Goal: Task Accomplishment & Management: Manage account settings

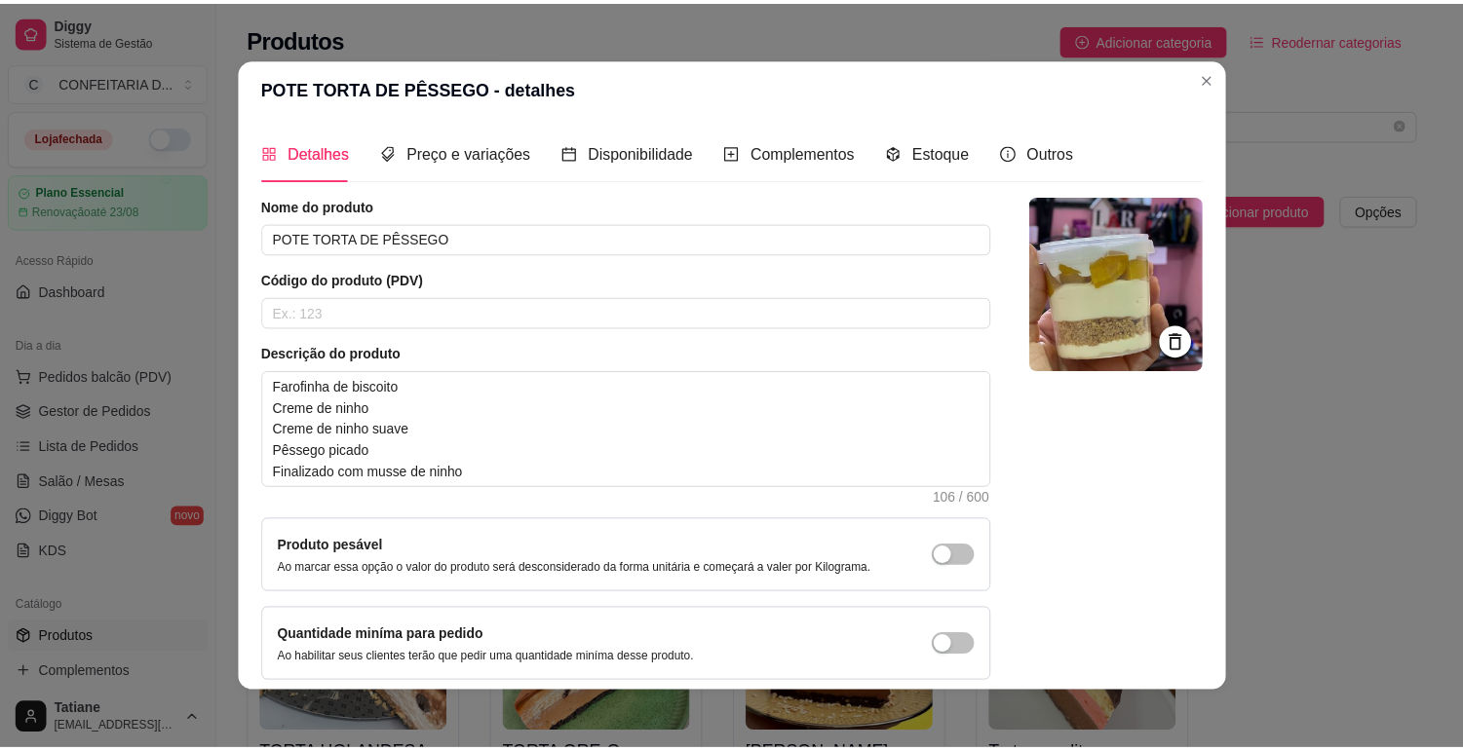
scroll to position [952, 0]
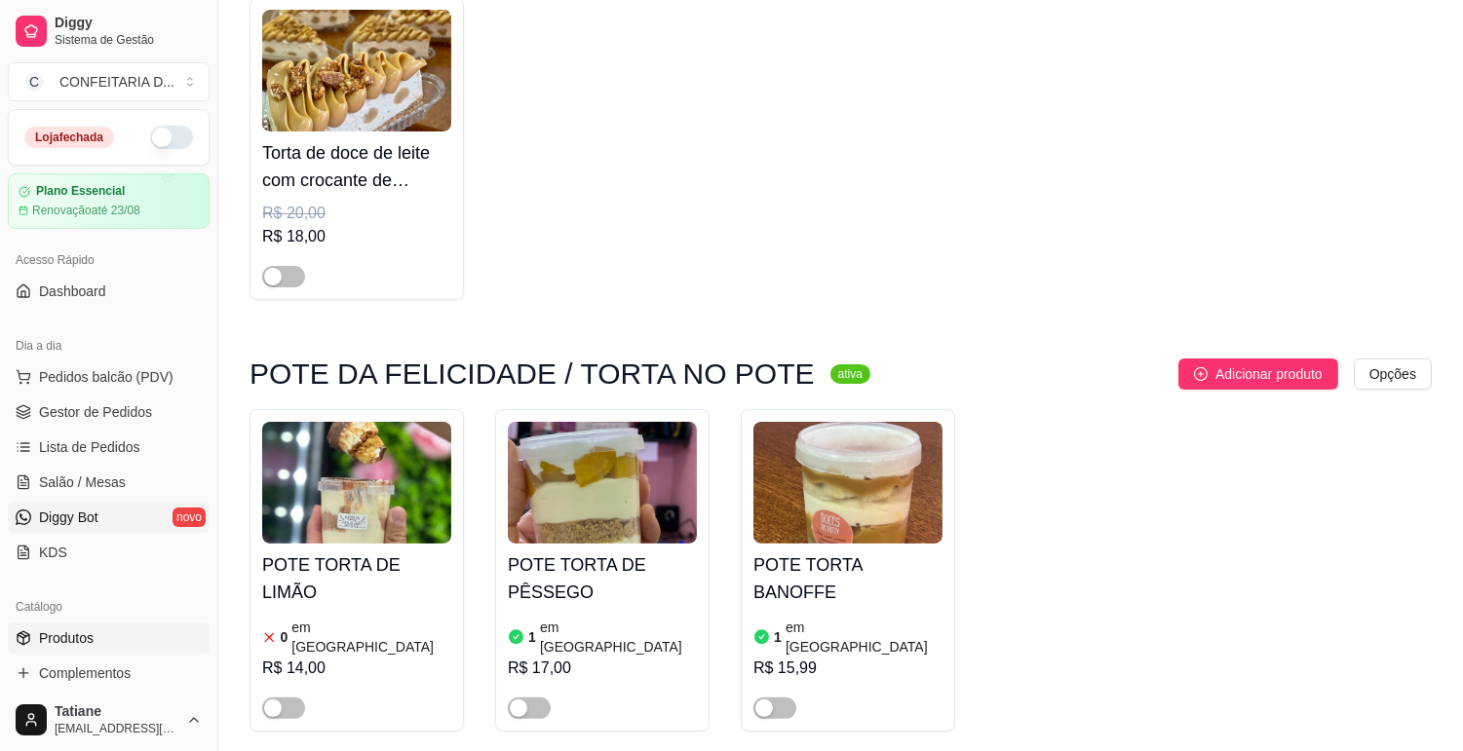
click at [78, 523] on span "Diggy Bot" at bounding box center [68, 517] width 59 height 19
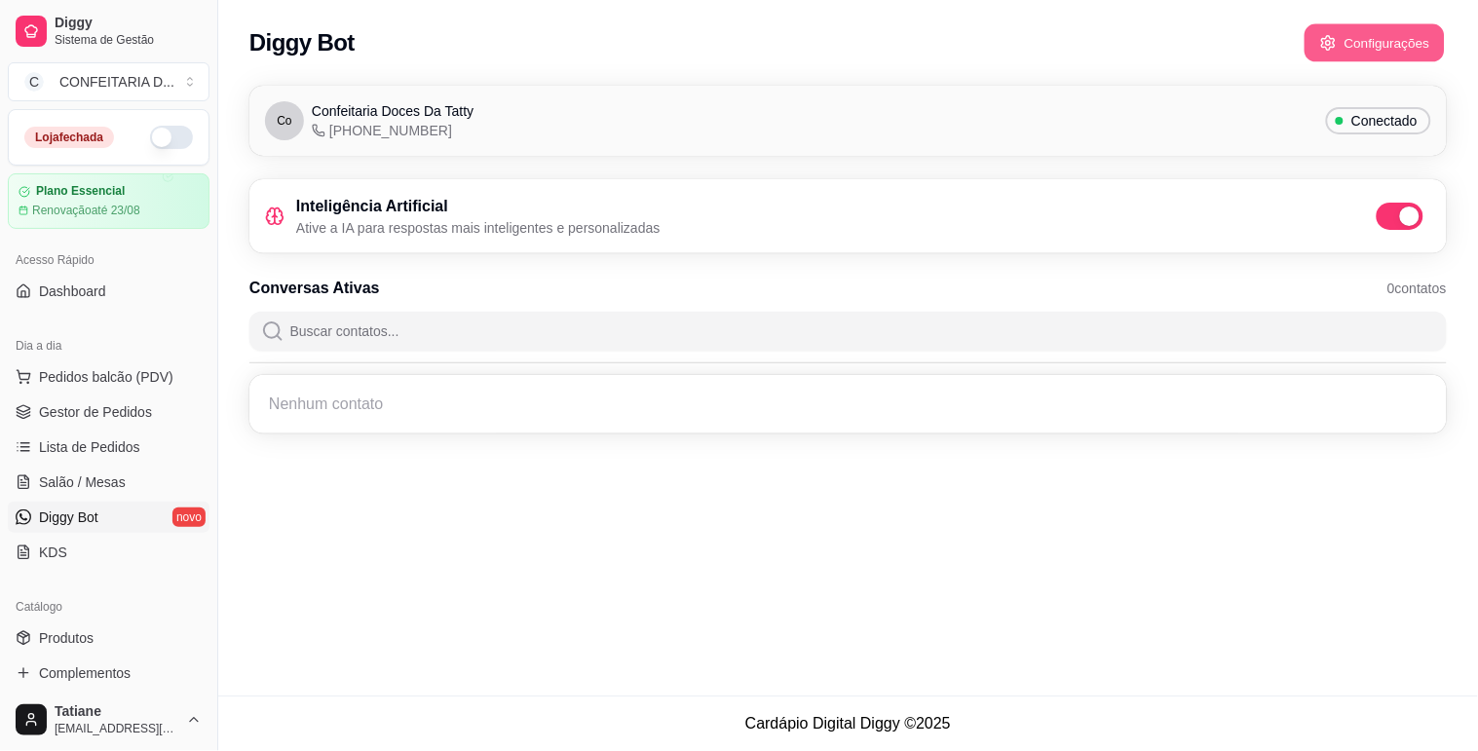
click at [1386, 43] on button "Configurações" at bounding box center [1375, 43] width 140 height 38
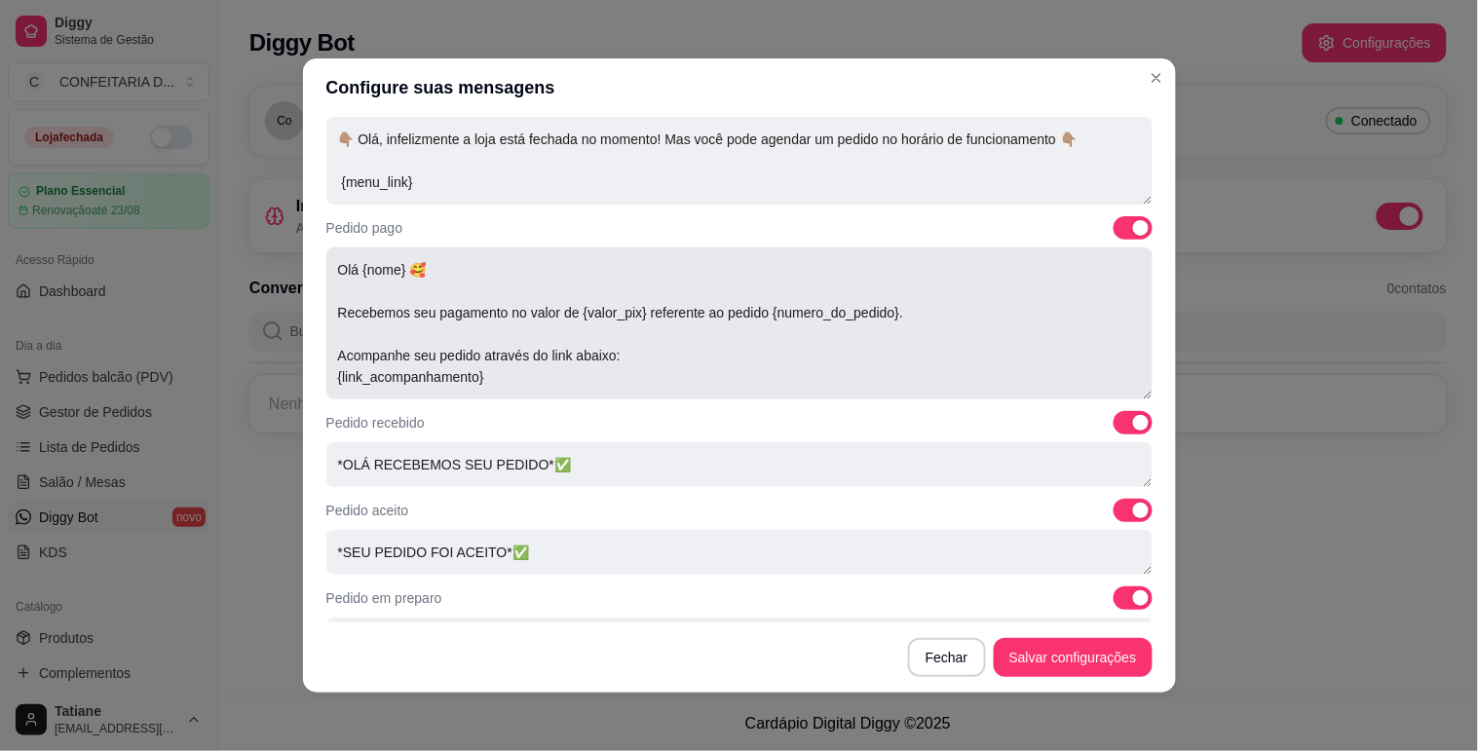
scroll to position [325, 0]
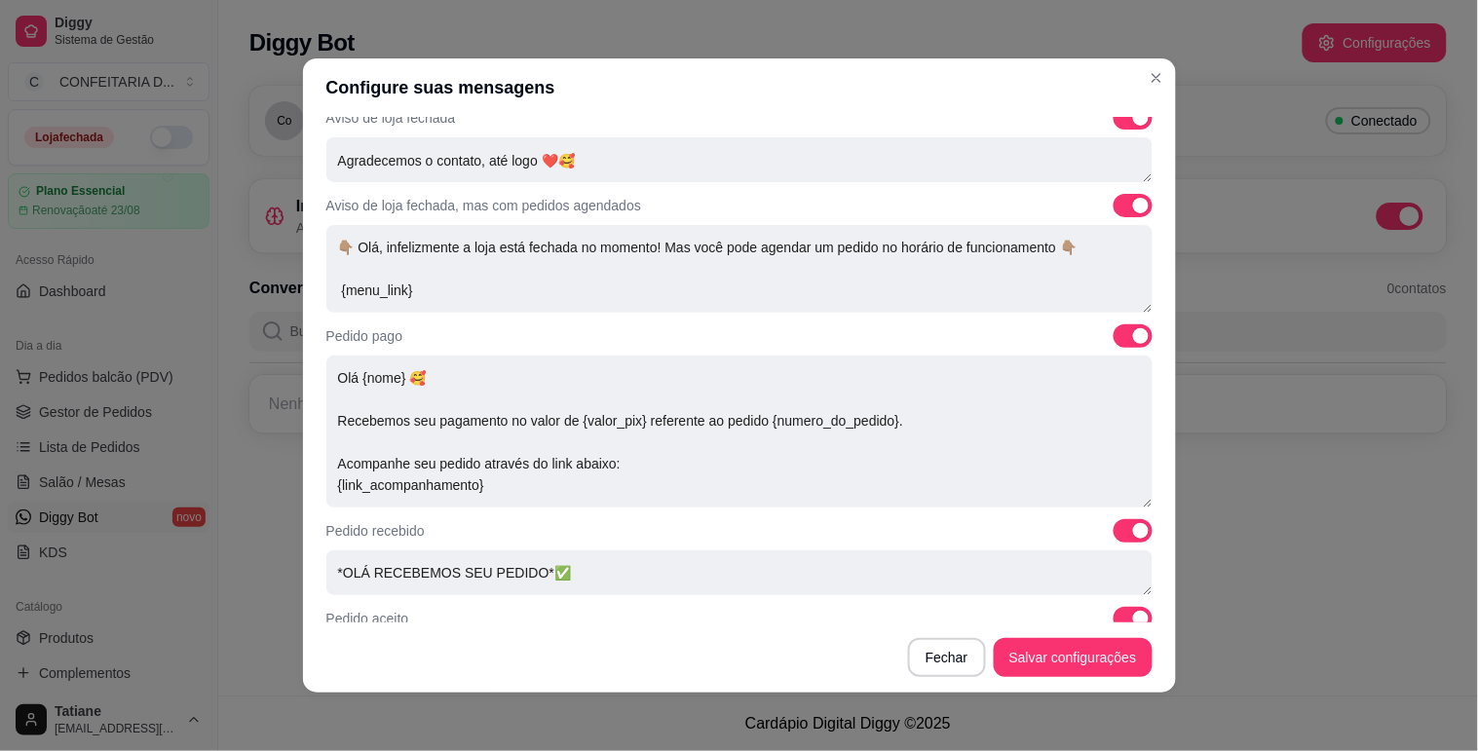
click at [1133, 200] on span at bounding box center [1141, 206] width 16 height 16
click at [1113, 210] on input "checkbox" at bounding box center [1119, 216] width 13 height 13
checkbox input "false"
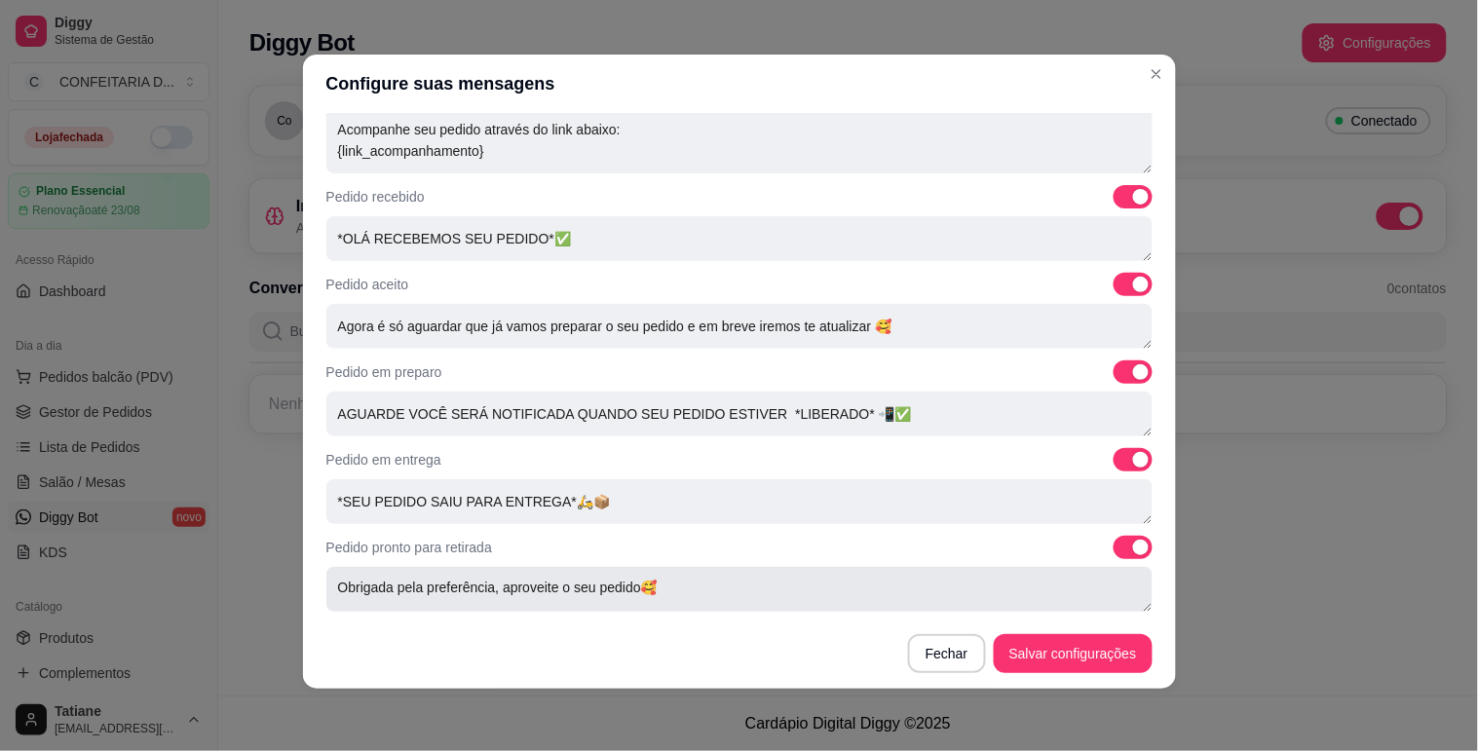
scroll to position [299, 0]
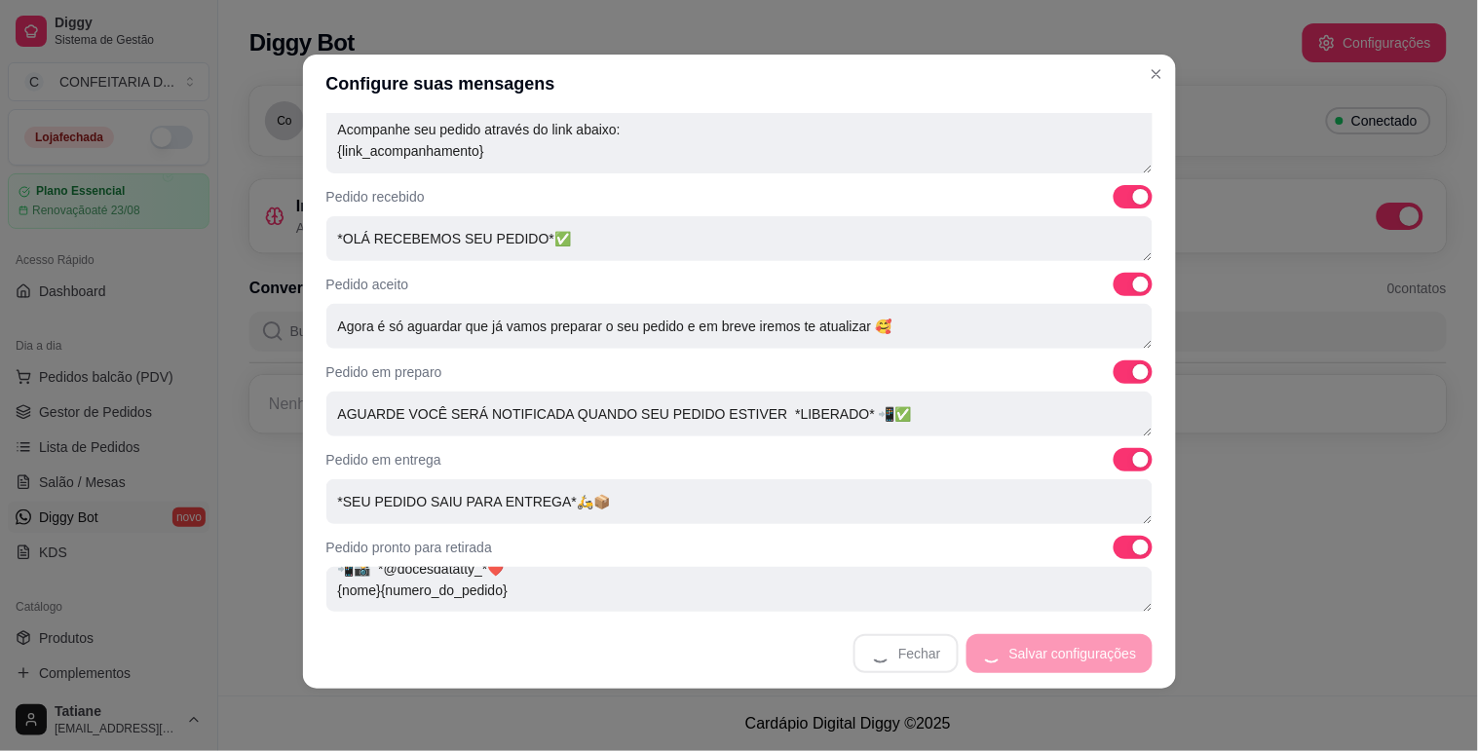
click at [1040, 646] on footer "[PERSON_NAME] configurações" at bounding box center [739, 654] width 873 height 70
click at [586, 660] on footer "[PERSON_NAME] configurações" at bounding box center [739, 654] width 873 height 70
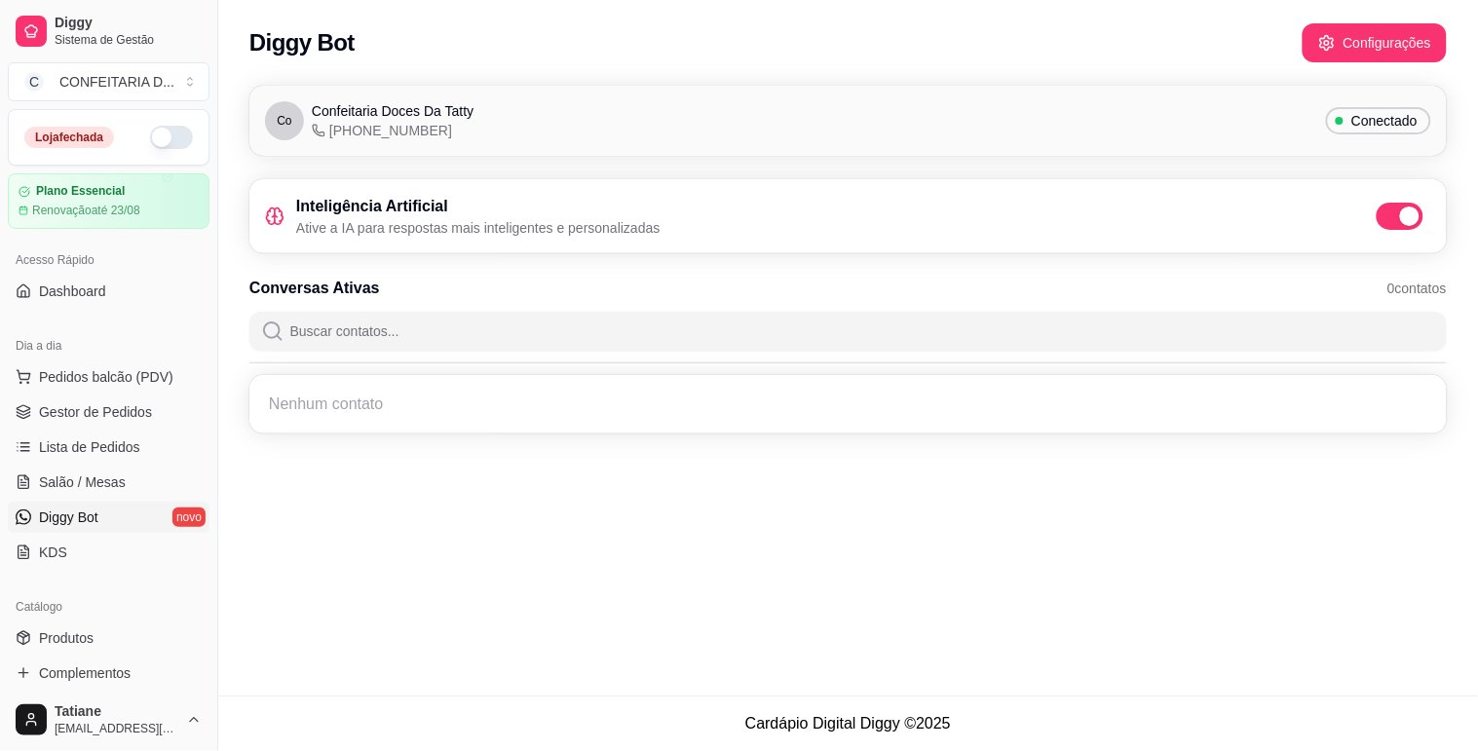
click at [1377, 119] on span "Conectado" at bounding box center [1385, 120] width 82 height 19
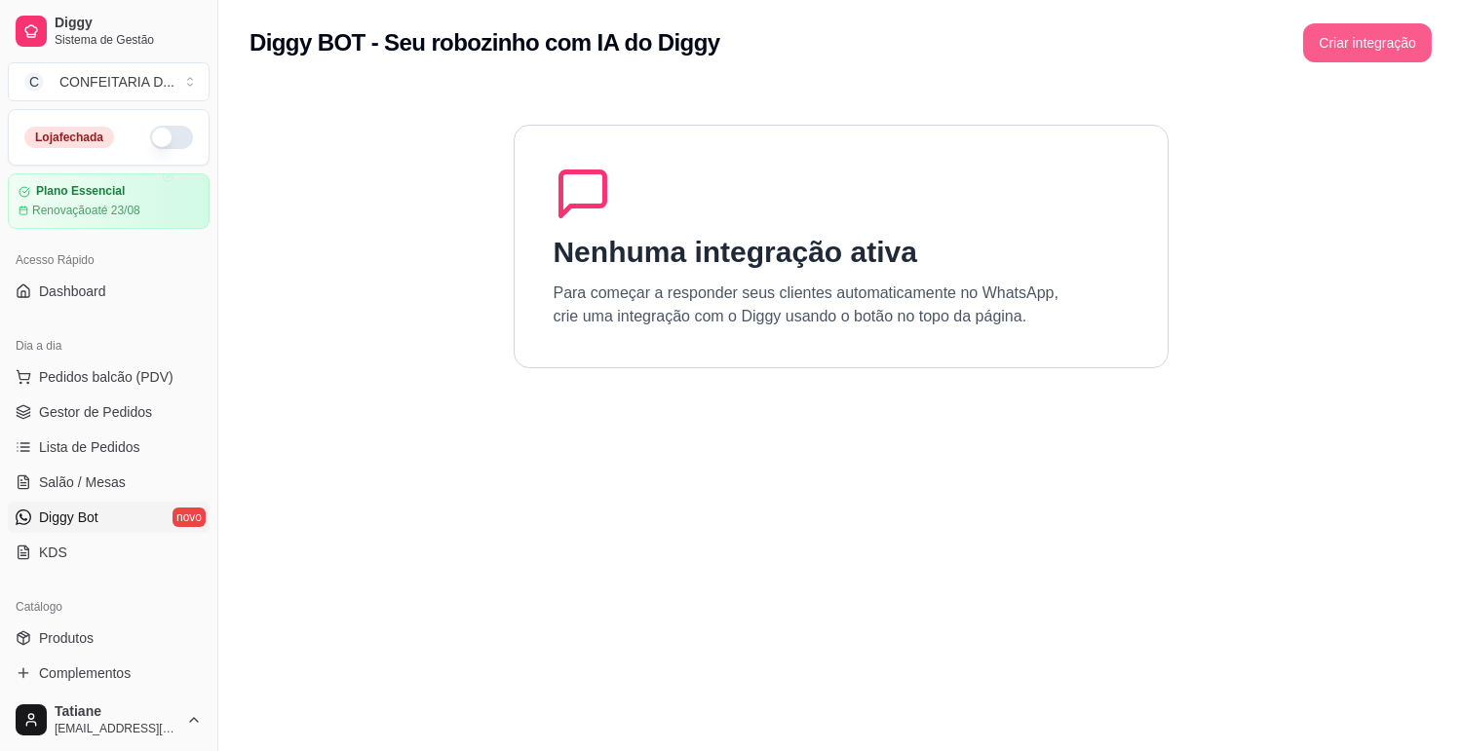
click at [1366, 57] on button "Criar integração" at bounding box center [1367, 42] width 129 height 39
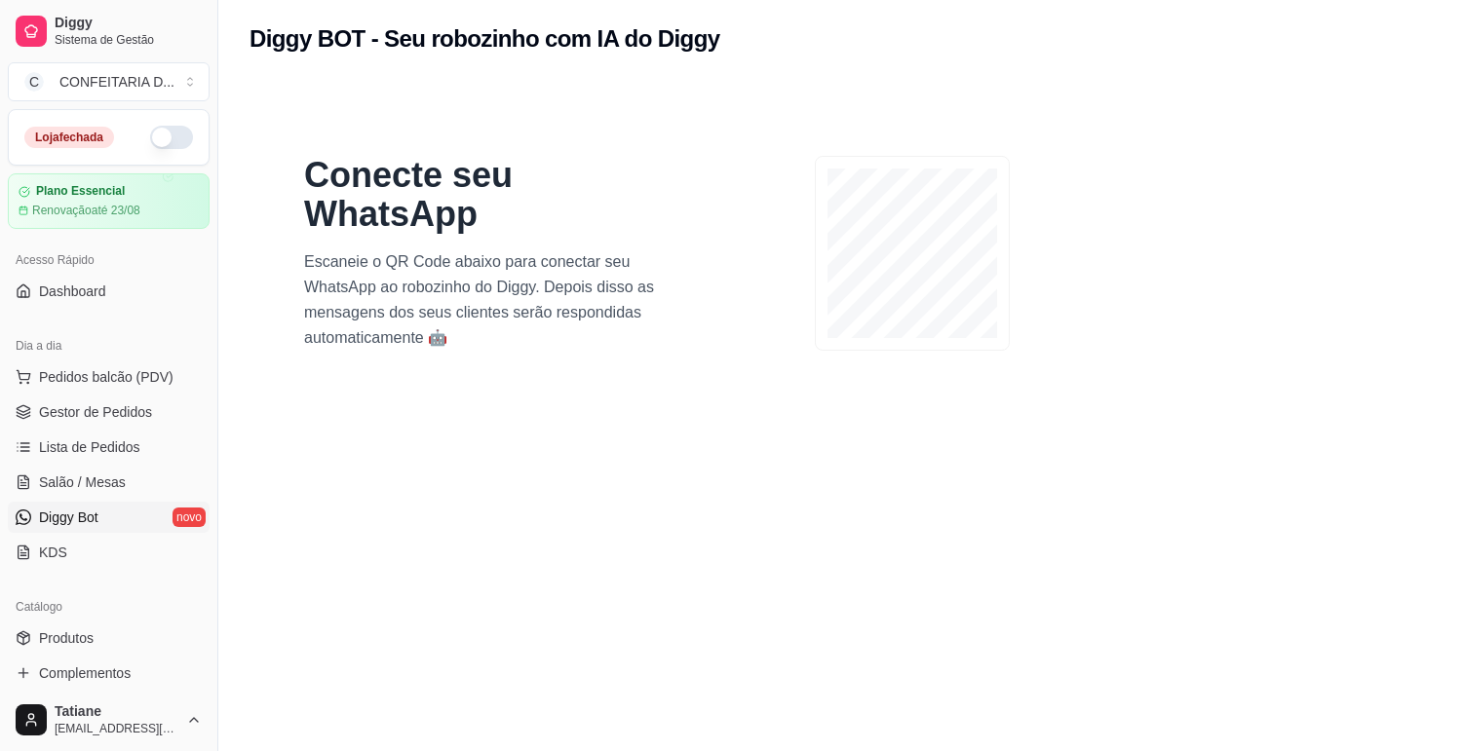
click at [464, 266] on p "Escaneie o QR Code abaixo para conectar seu WhatsApp ao robozinho do Diggy. Dep…" at bounding box center [491, 300] width 374 height 101
click at [811, 504] on section "Conecte seu WhatsApp Escaneie o QR Code abaixo para conectar seu WhatsApp ao ro…" at bounding box center [841, 453] width 1182 height 751
click at [51, 505] on link "Diggy Bot novo" at bounding box center [109, 517] width 202 height 31
click at [57, 511] on span "Diggy Bot" at bounding box center [68, 517] width 59 height 19
click at [61, 481] on span "Salão / Mesas" at bounding box center [82, 482] width 87 height 19
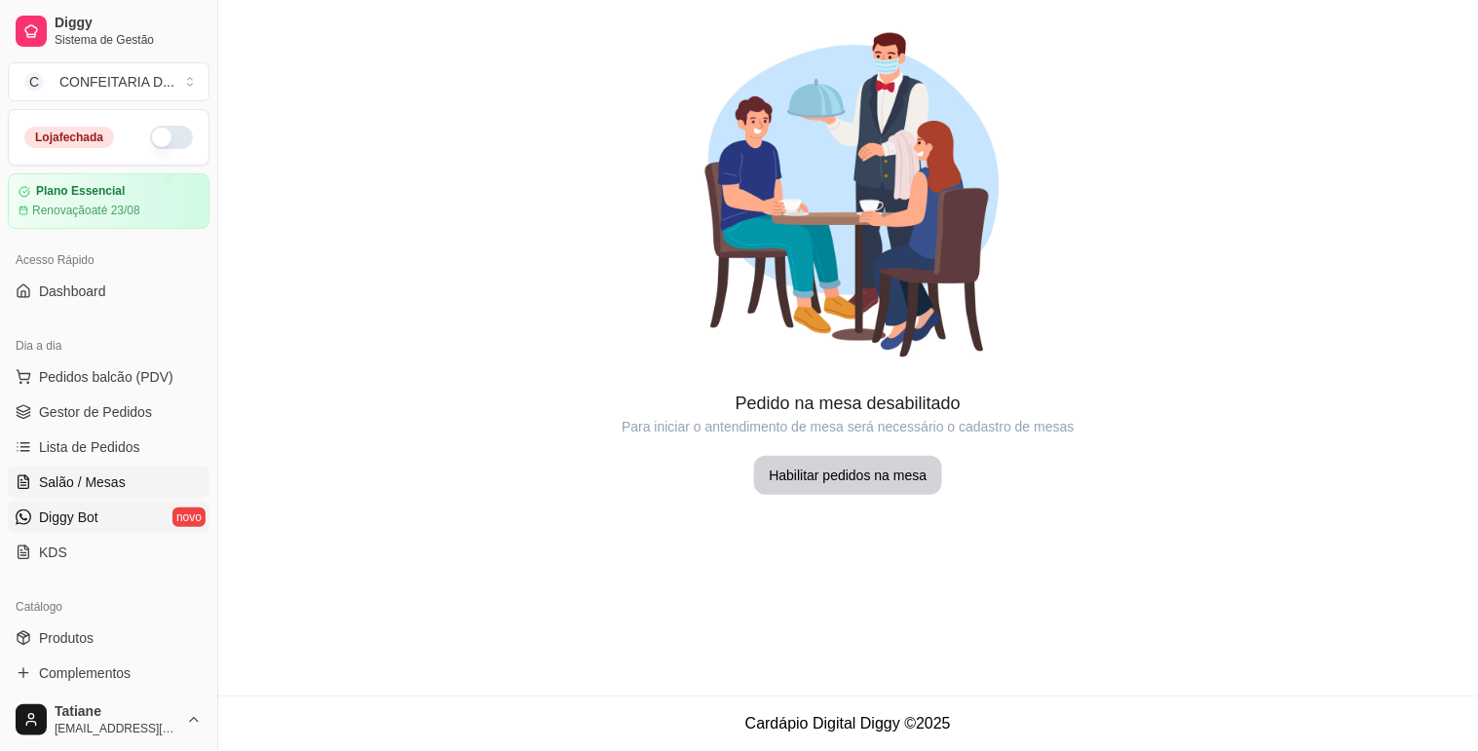
click at [68, 511] on span "Diggy Bot" at bounding box center [68, 517] width 59 height 19
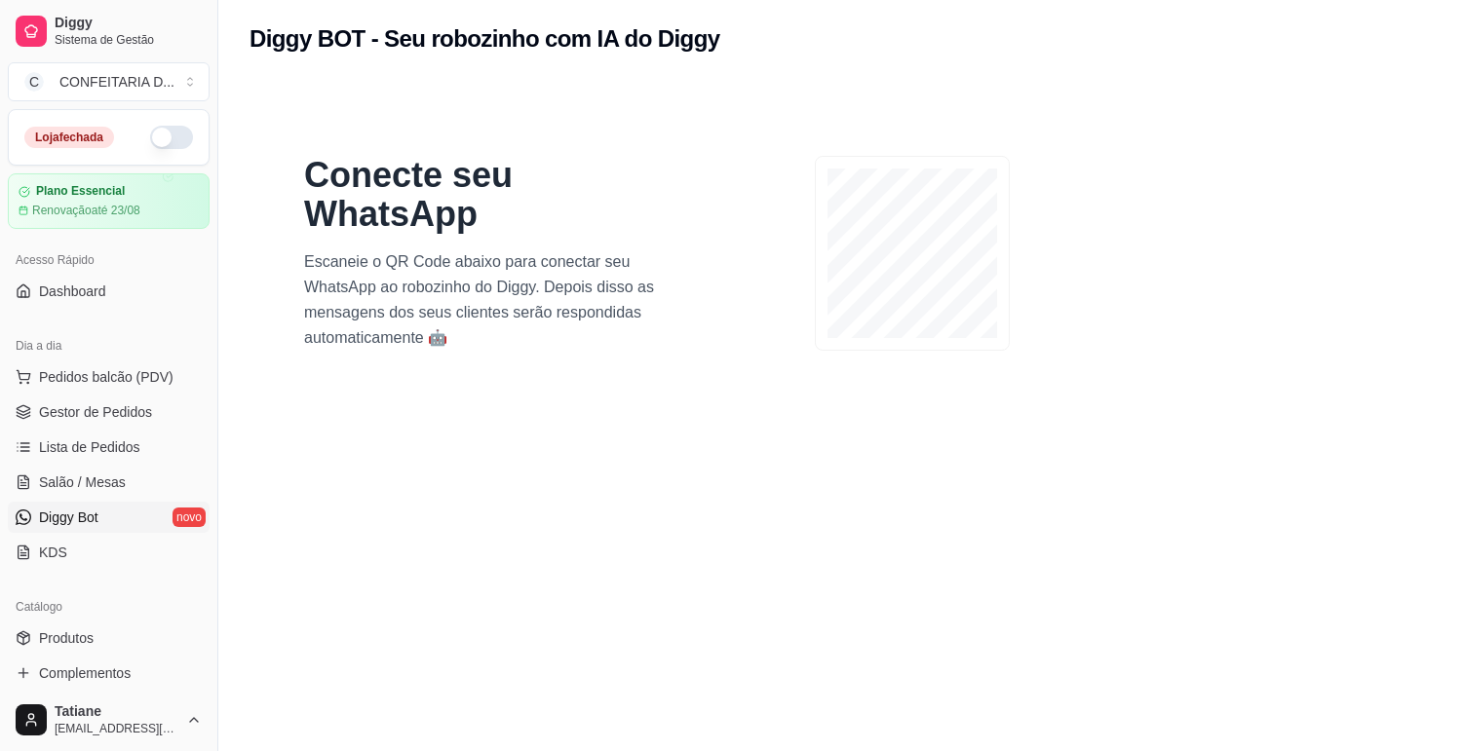
click at [1168, 85] on section "Conecte seu WhatsApp Escaneie o QR Code abaixo para conectar seu WhatsApp ao ro…" at bounding box center [841, 453] width 1182 height 751
